Goal: Task Accomplishment & Management: Manage account settings

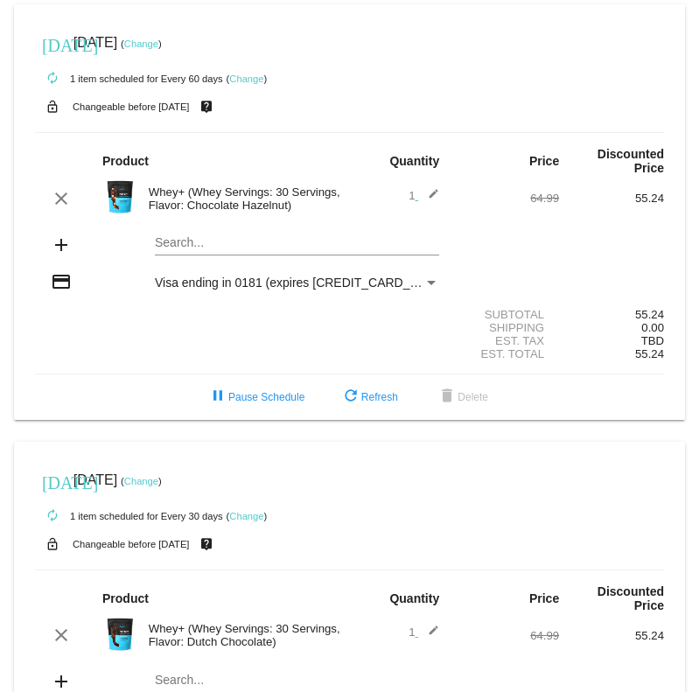
click at [258, 522] on link "Change" at bounding box center [246, 516] width 34 height 11
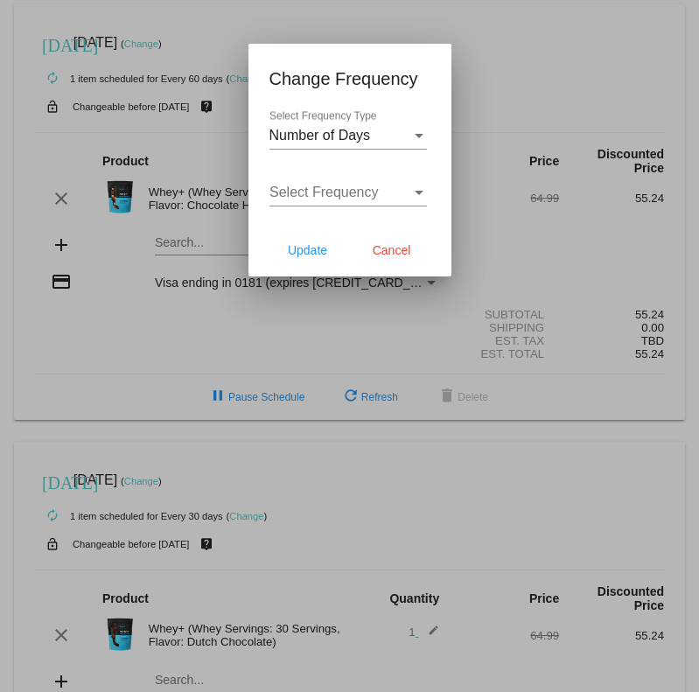
click at [248, 524] on div at bounding box center [349, 346] width 699 height 692
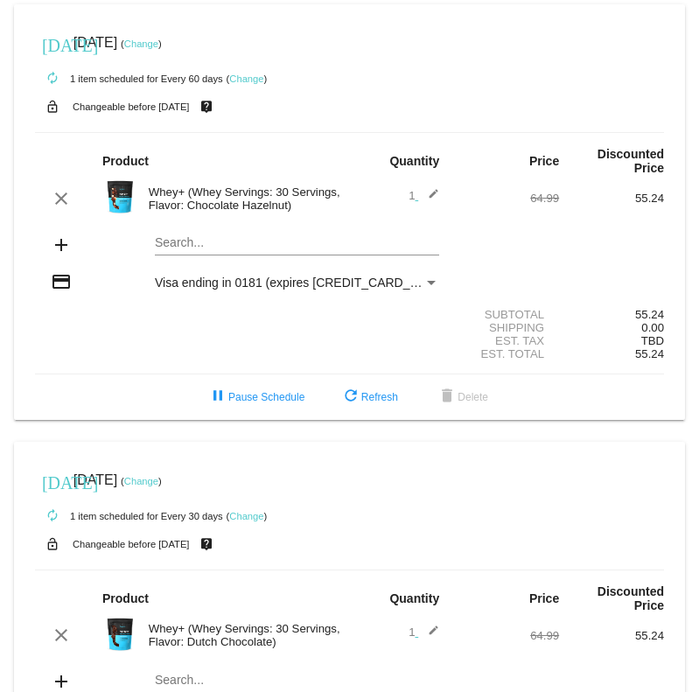
click at [247, 522] on link "Change" at bounding box center [246, 516] width 34 height 11
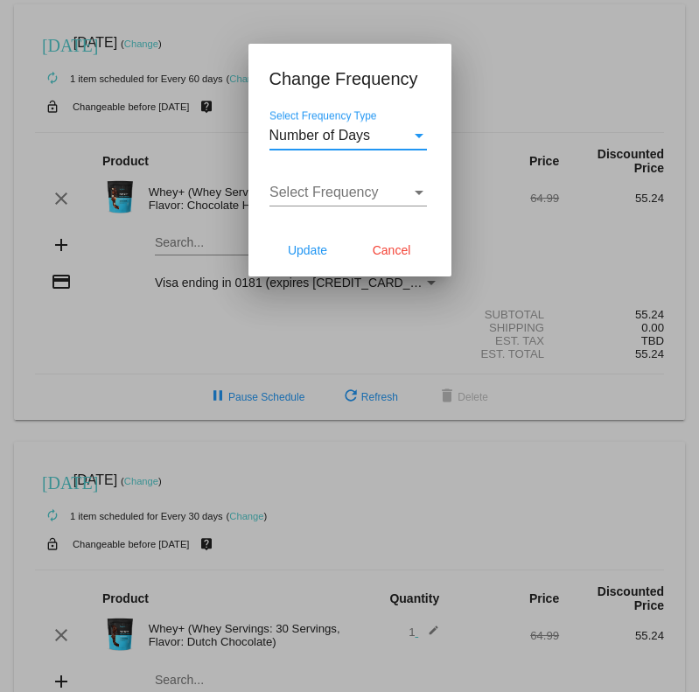
click at [416, 133] on div "Select Frequency Type" at bounding box center [419, 136] width 16 height 16
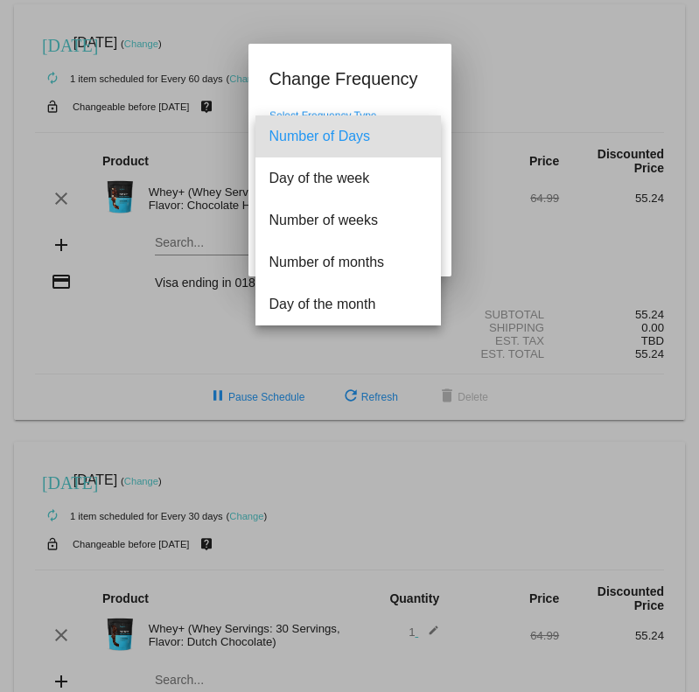
click at [391, 81] on div at bounding box center [349, 346] width 699 height 692
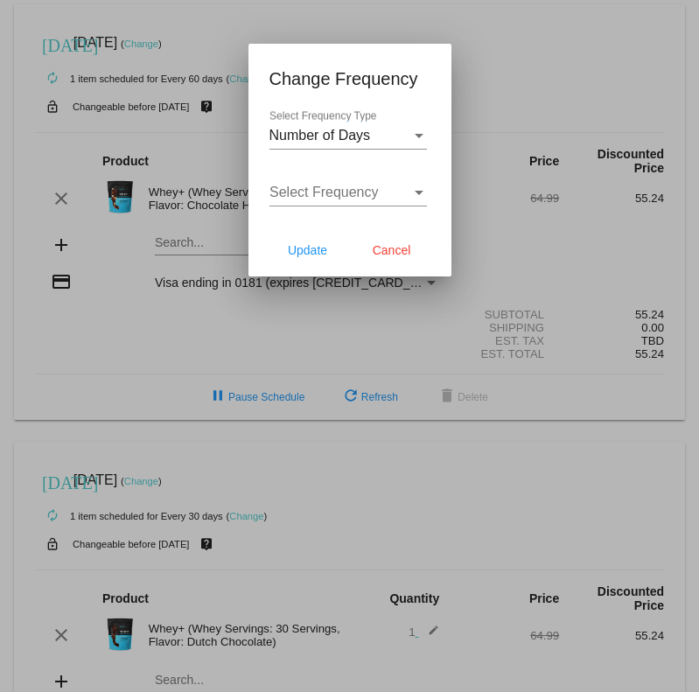
click at [406, 198] on div "Select Frequency" at bounding box center [341, 193] width 142 height 16
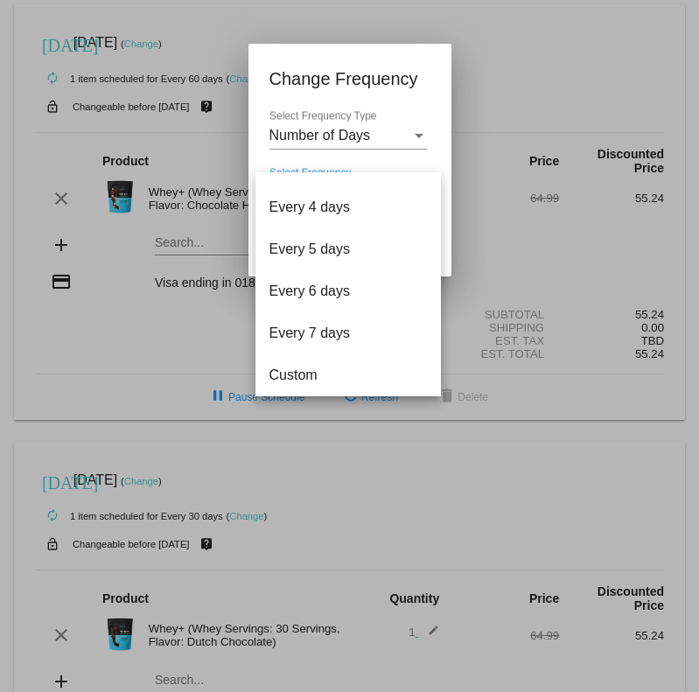
scroll to position [70, 0]
click at [403, 80] on div at bounding box center [349, 346] width 699 height 692
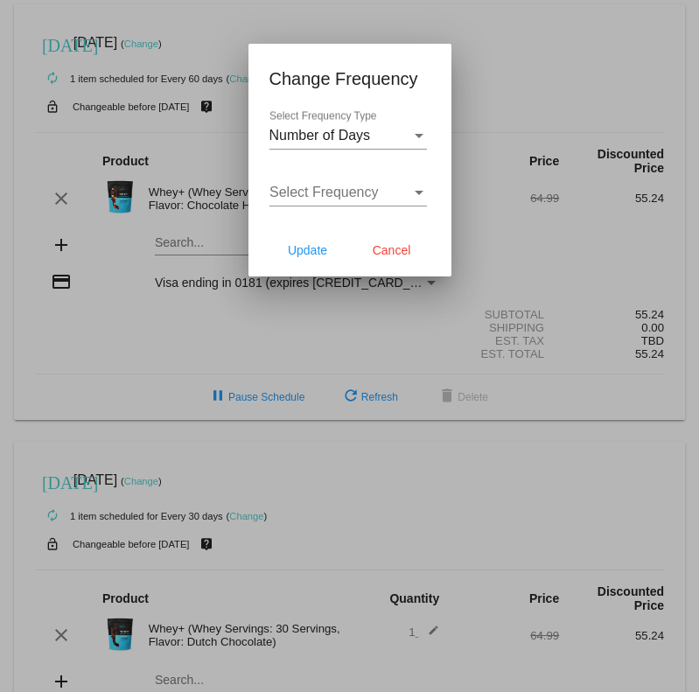
click at [417, 144] on div "Select Frequency Type" at bounding box center [419, 136] width 16 height 16
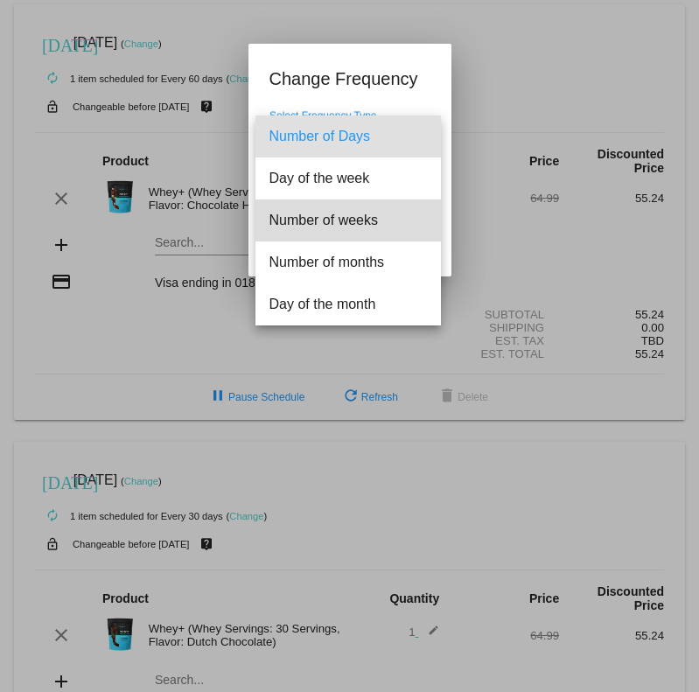
click at [363, 222] on span "Number of weeks" at bounding box center [349, 221] width 158 height 42
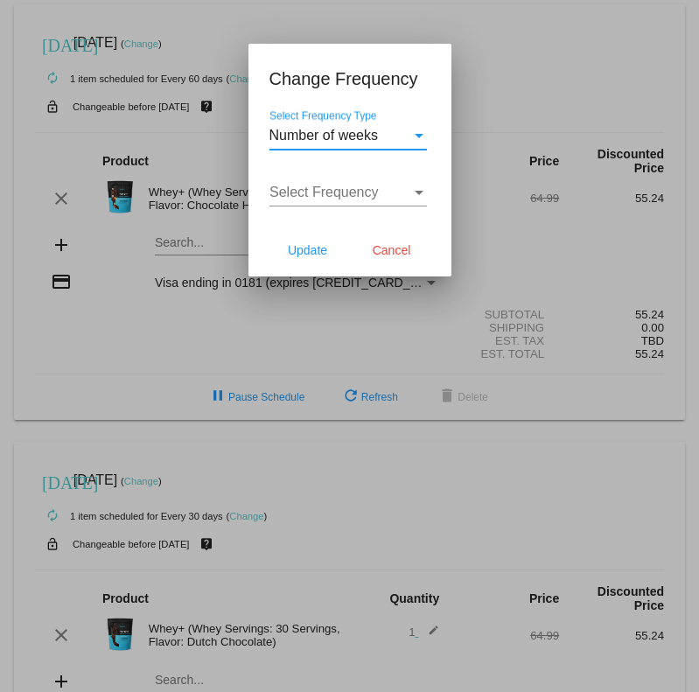
click at [402, 192] on div "Select Frequency" at bounding box center [341, 193] width 142 height 16
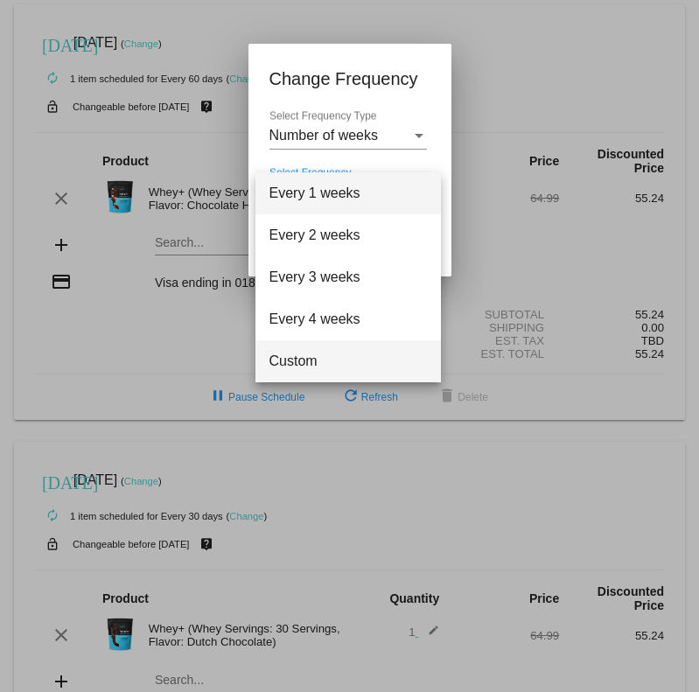
click at [312, 360] on span "Custom" at bounding box center [349, 362] width 158 height 42
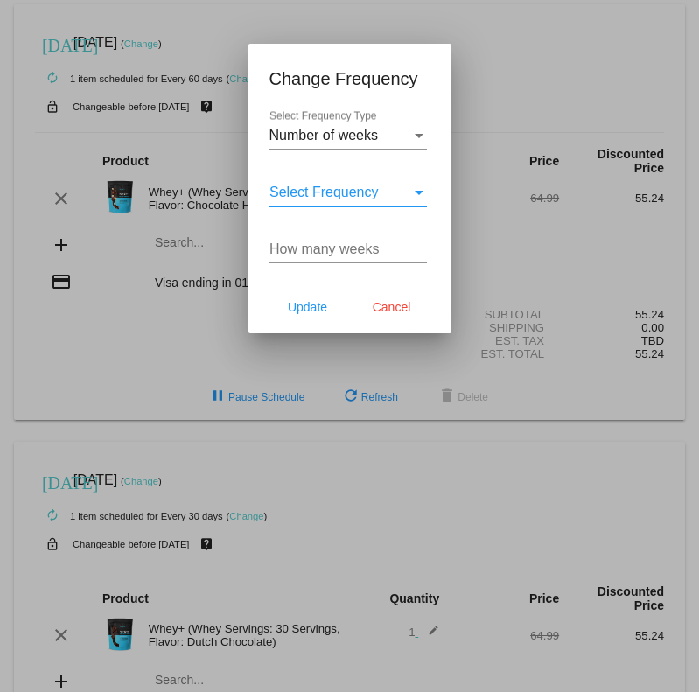
click at [390, 254] on input "How many weeks" at bounding box center [349, 250] width 158 height 16
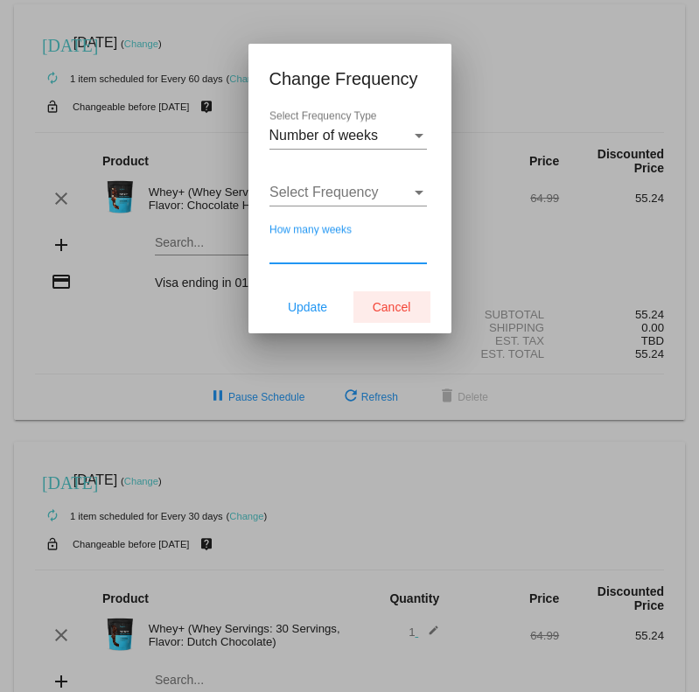
click at [411, 307] on span "Cancel" at bounding box center [392, 307] width 39 height 14
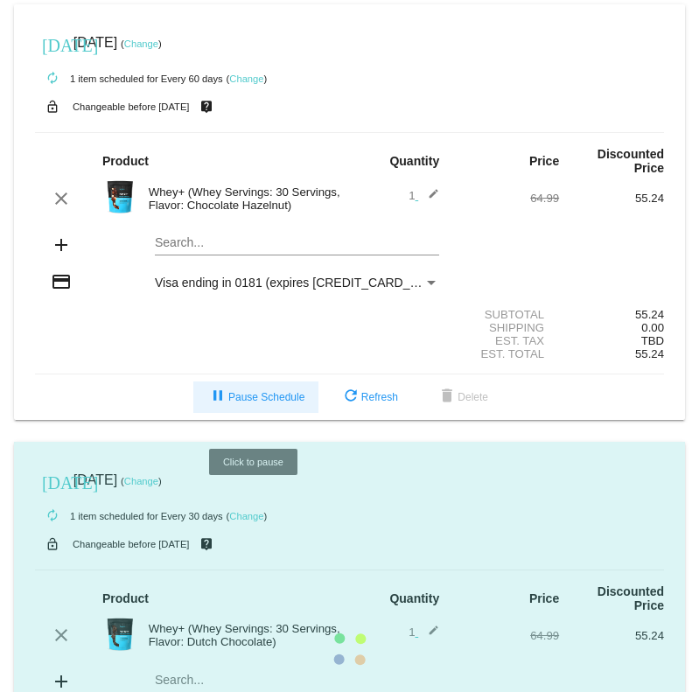
click at [270, 404] on span "pause Pause Schedule" at bounding box center [255, 397] width 97 height 12
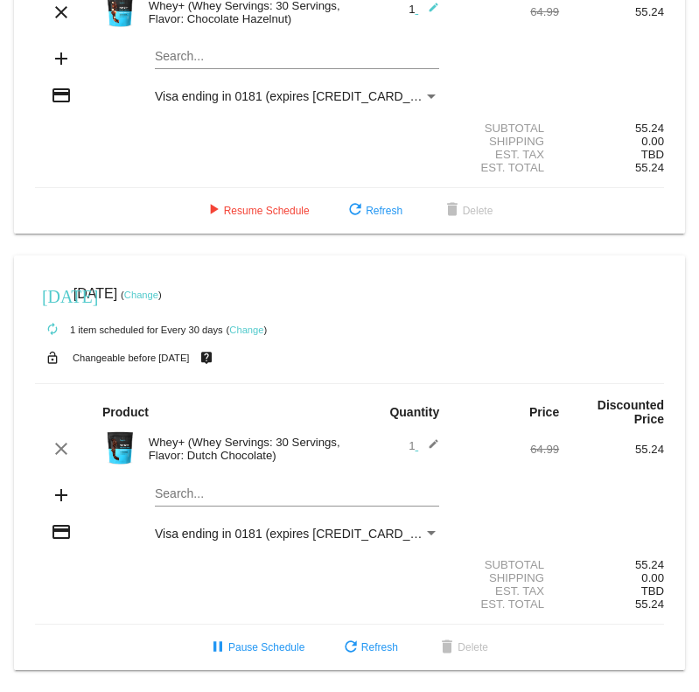
scroll to position [218, 0]
click at [253, 649] on span "pause Pause Schedule" at bounding box center [255, 648] width 97 height 12
click at [158, 290] on link "Change" at bounding box center [141, 295] width 34 height 11
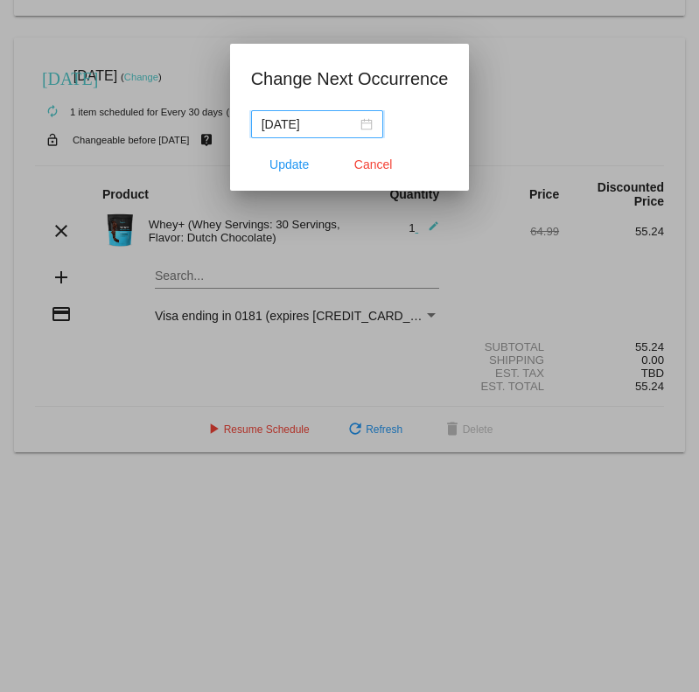
click at [361, 128] on div "[DATE]" at bounding box center [317, 124] width 111 height 19
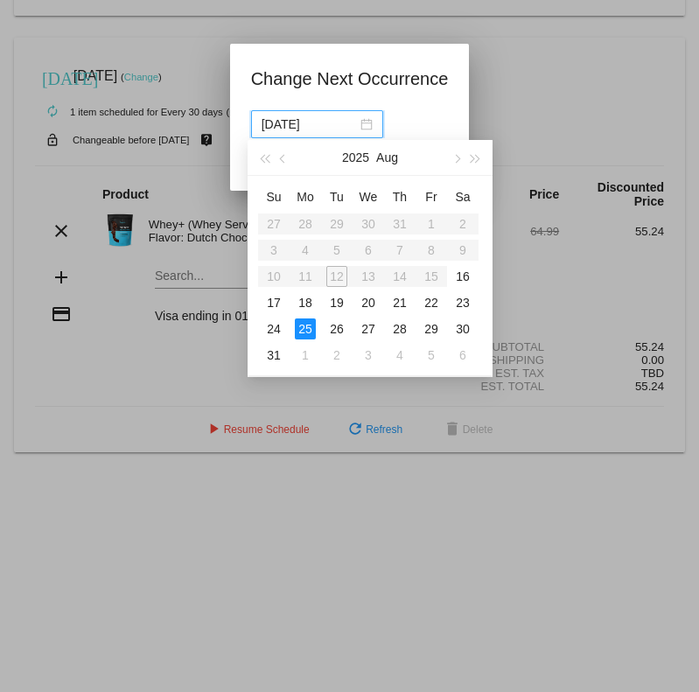
click at [463, 157] on button "button" at bounding box center [455, 157] width 19 height 35
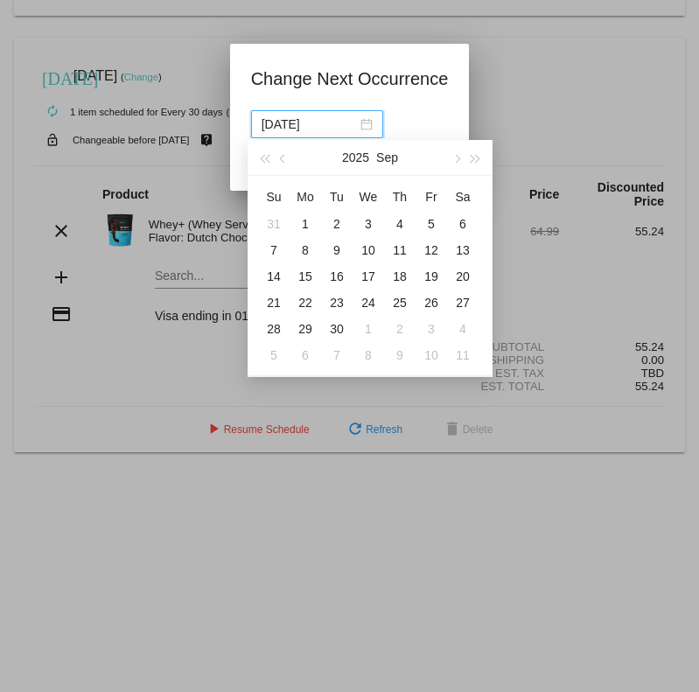
click at [463, 160] on button "button" at bounding box center [455, 157] width 19 height 35
click at [461, 161] on button "button" at bounding box center [455, 157] width 19 height 35
click at [441, 252] on div "7" at bounding box center [431, 250] width 21 height 21
type input "[DATE]"
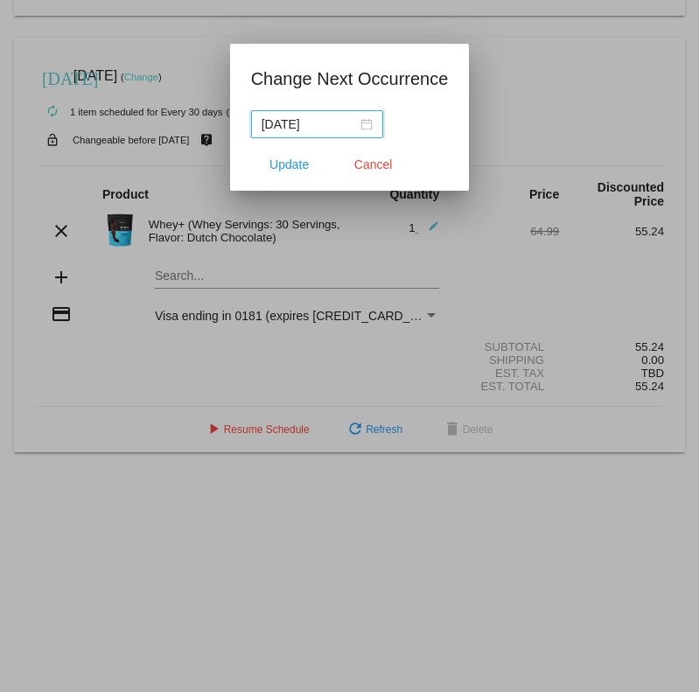
click at [290, 164] on span "Update" at bounding box center [289, 165] width 39 height 14
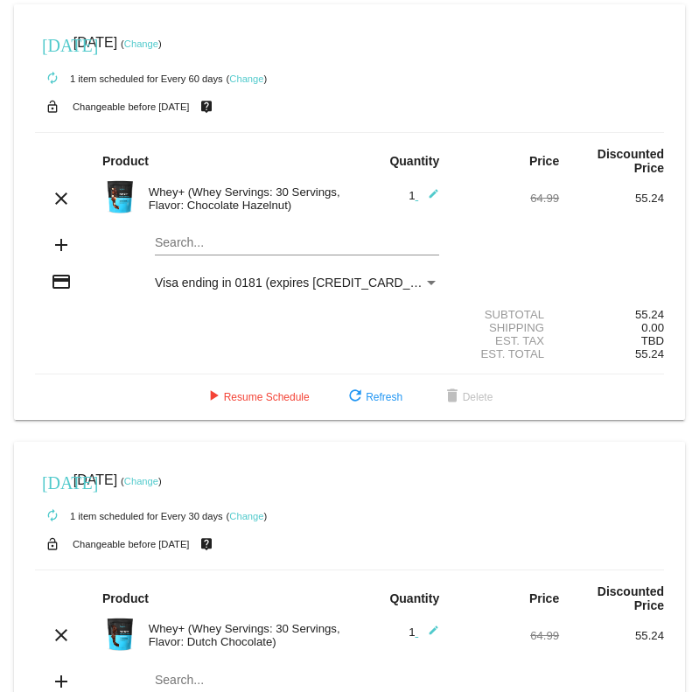
scroll to position [0, 0]
click at [158, 40] on link "Change" at bounding box center [141, 44] width 34 height 11
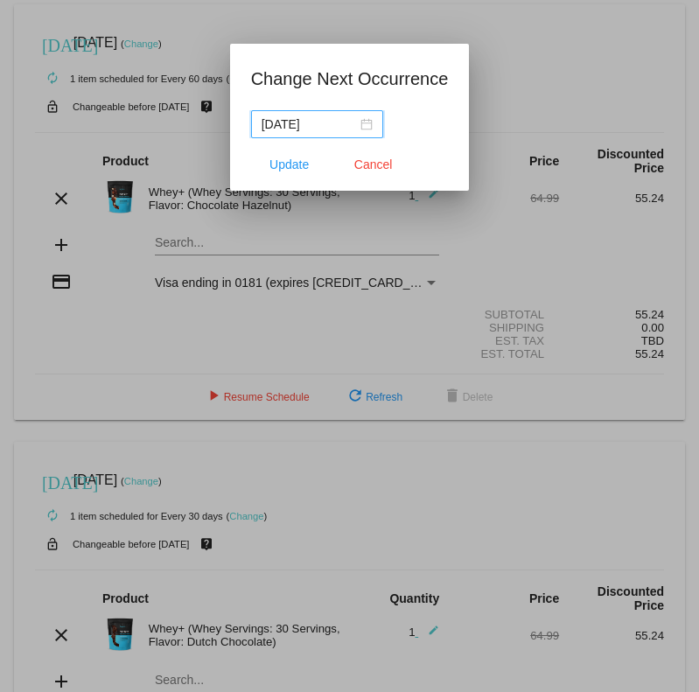
click at [366, 126] on nz-date-picker "[DATE]" at bounding box center [317, 124] width 132 height 28
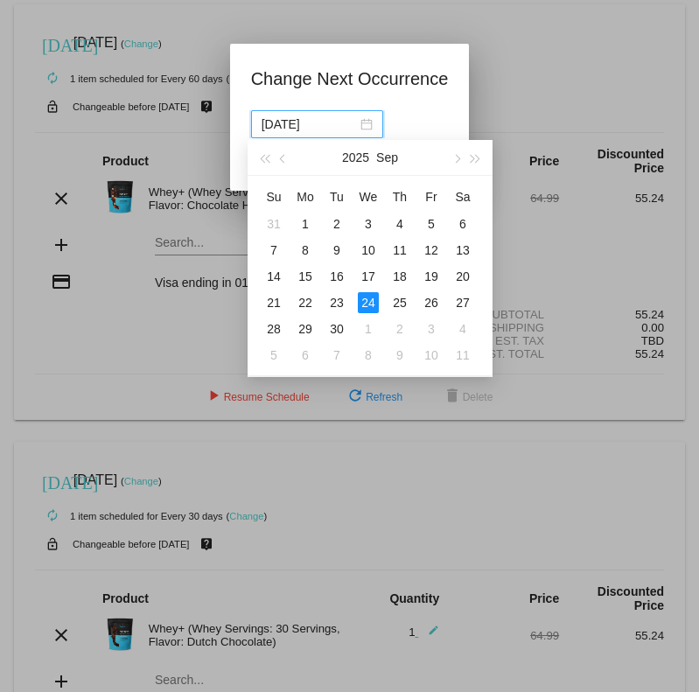
click at [460, 161] on button "button" at bounding box center [455, 157] width 19 height 35
click at [457, 159] on span "button" at bounding box center [456, 159] width 9 height 9
click at [439, 246] on div "7" at bounding box center [431, 250] width 21 height 21
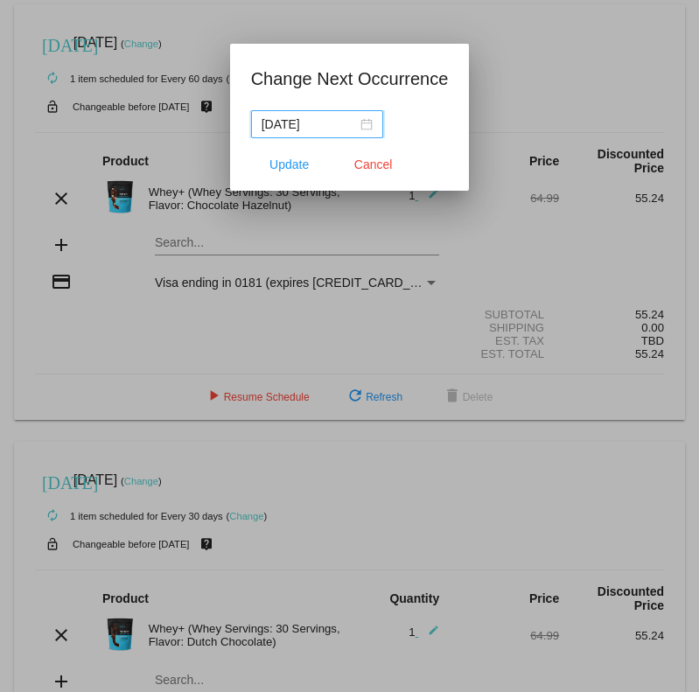
type input "[DATE]"
click at [300, 170] on span "Update" at bounding box center [289, 165] width 39 height 14
